Goal: Transaction & Acquisition: Purchase product/service

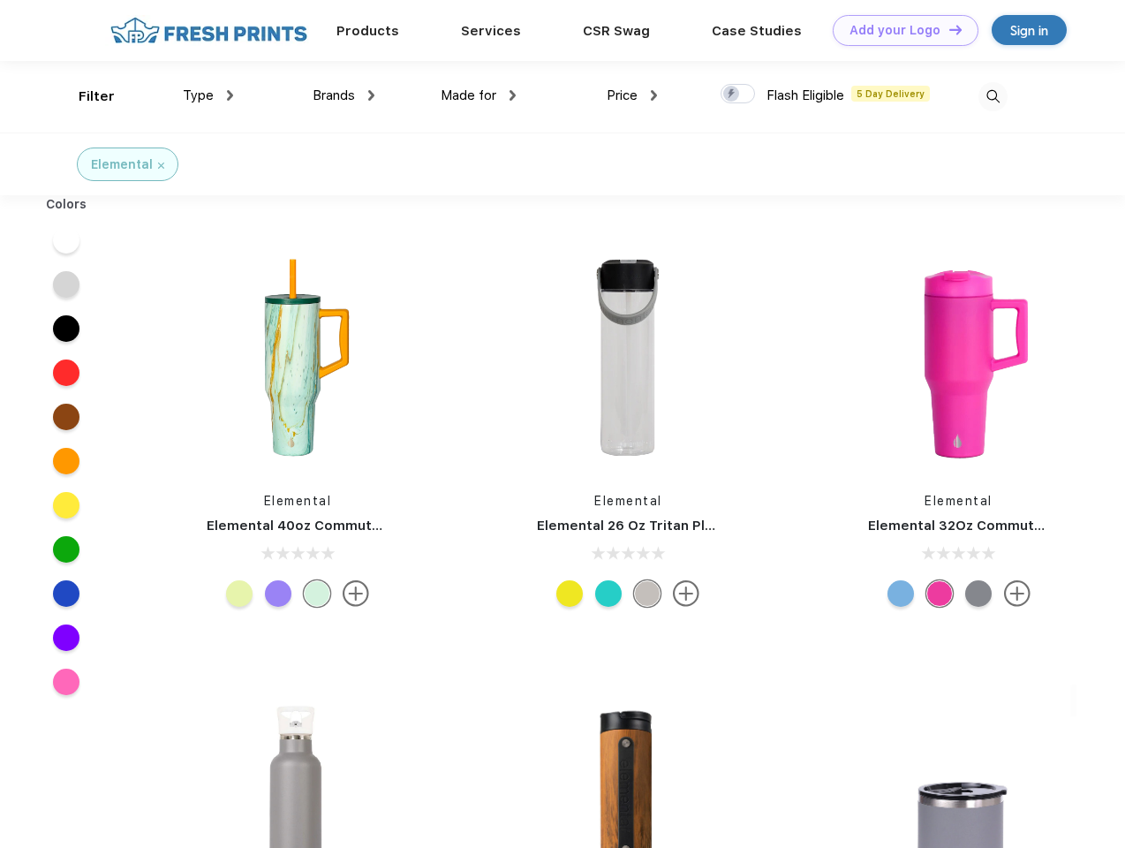
click at [899, 30] on link "Add your Logo Design Tool" at bounding box center [906, 30] width 146 height 31
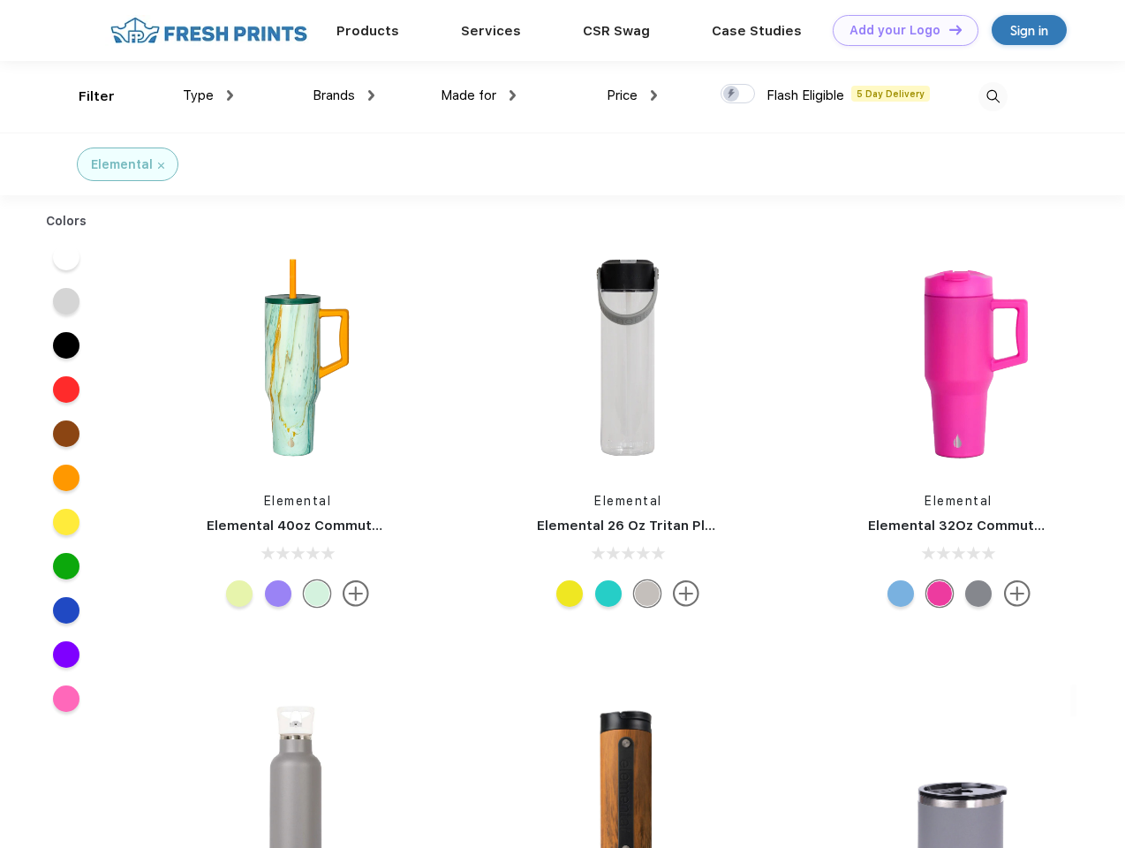
click at [0, 0] on div "Design Tool" at bounding box center [0, 0] width 0 height 0
click at [947, 29] on link "Add your Logo Design Tool" at bounding box center [906, 30] width 146 height 31
click at [85, 96] on div "Filter" at bounding box center [97, 97] width 36 height 20
click at [208, 95] on span "Type" at bounding box center [198, 95] width 31 height 16
click at [343, 95] on span "Brands" at bounding box center [334, 95] width 42 height 16
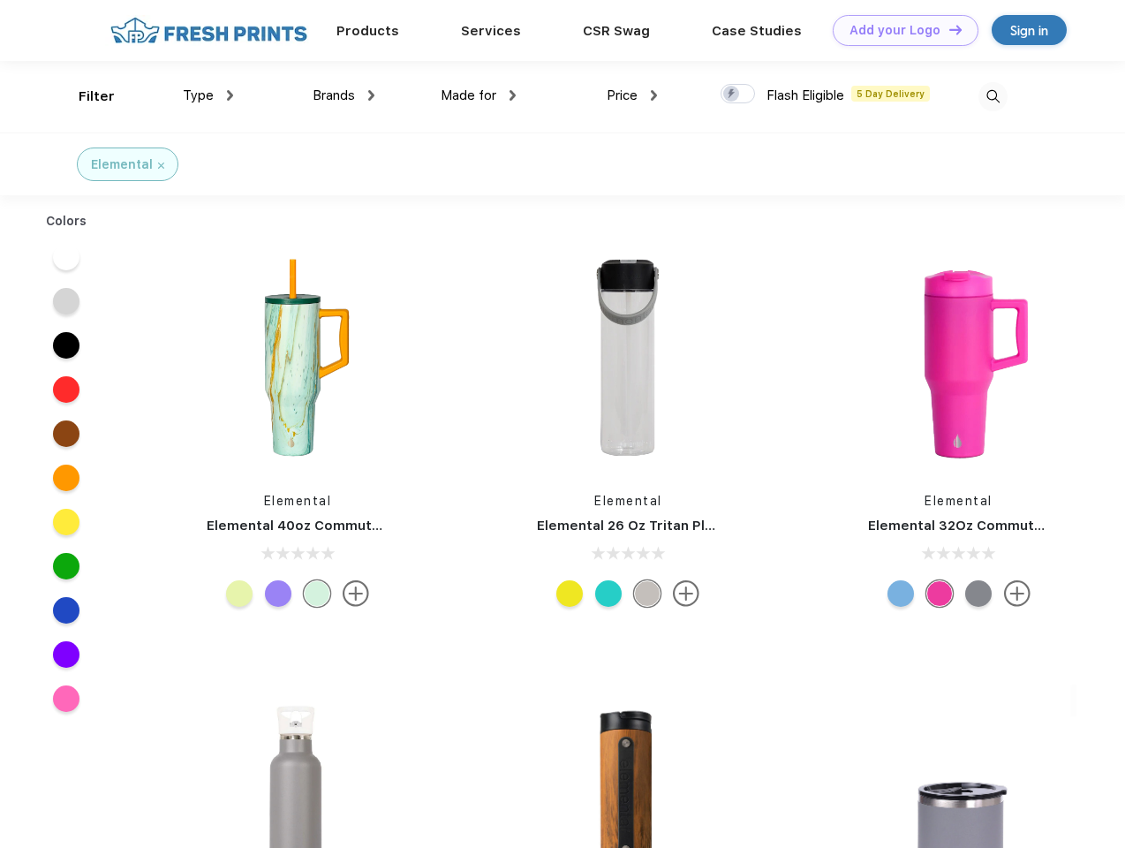
click at [479, 95] on span "Made for" at bounding box center [469, 95] width 56 height 16
click at [632, 95] on span "Price" at bounding box center [622, 95] width 31 height 16
click at [738, 94] on div at bounding box center [738, 93] width 34 height 19
click at [732, 94] on input "checkbox" at bounding box center [726, 88] width 11 height 11
click at [993, 96] on img at bounding box center [992, 96] width 29 height 29
